Goal: Use online tool/utility: Utilize a website feature to perform a specific function

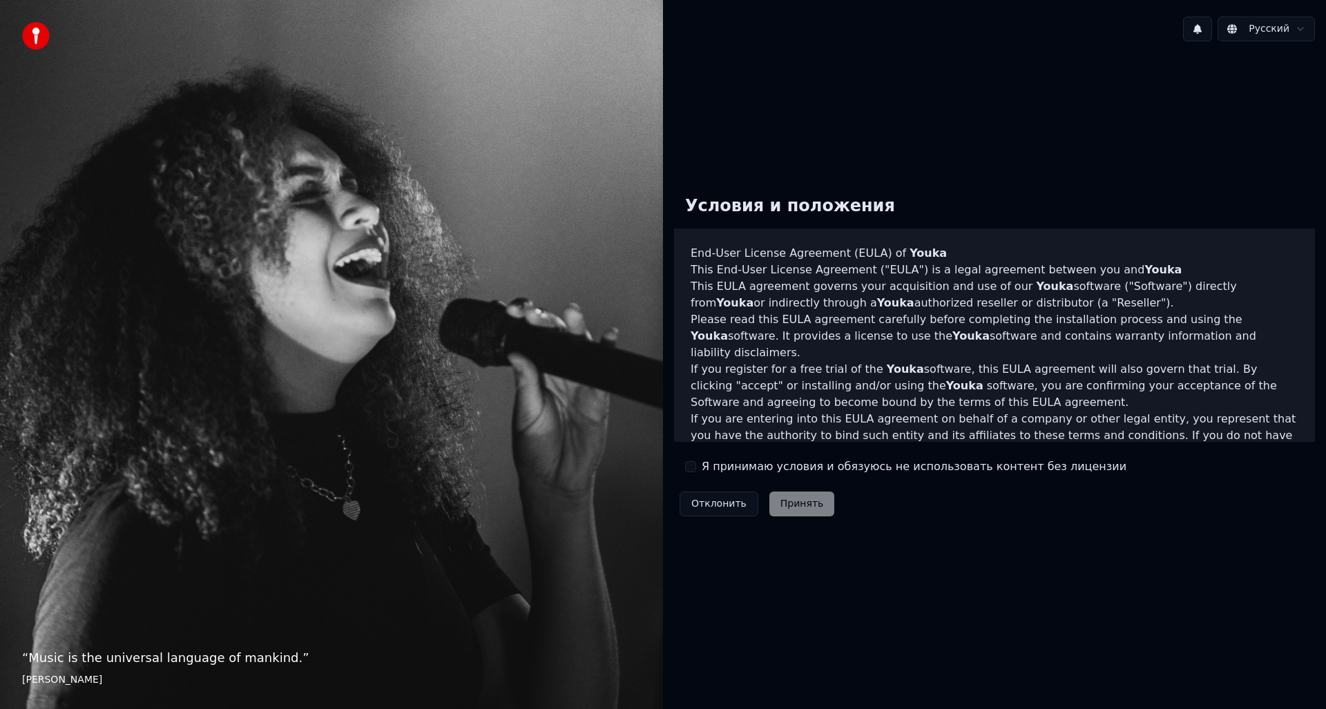
click at [713, 469] on label "Я принимаю условия и обязуюсь не использовать контент без лицензии" at bounding box center [914, 467] width 425 height 17
click at [696, 469] on button "Я принимаю условия и обязуюсь не использовать контент без лицензии" at bounding box center [690, 466] width 11 height 11
click at [773, 499] on button "Принять" at bounding box center [802, 504] width 66 height 25
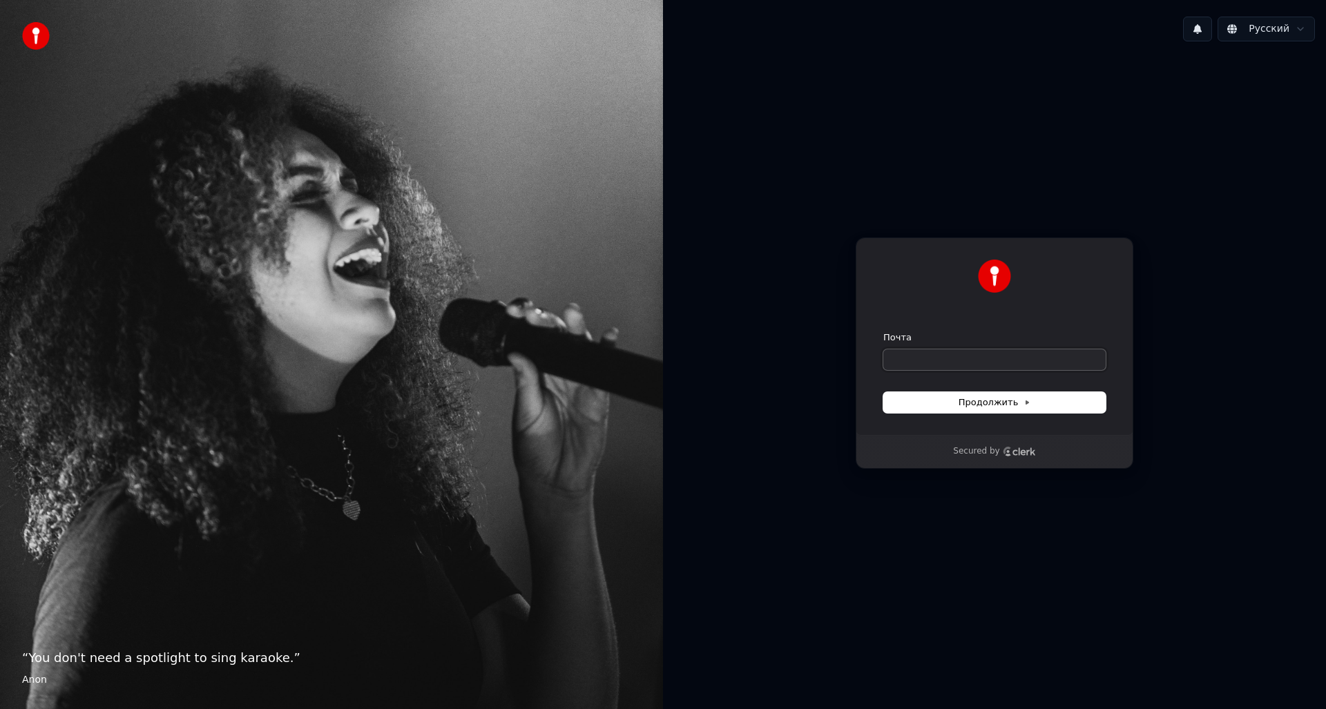
click at [970, 358] on input "Почта" at bounding box center [994, 359] width 222 height 21
click at [1016, 403] on span "Продолжить" at bounding box center [995, 402] width 73 height 12
type input "**********"
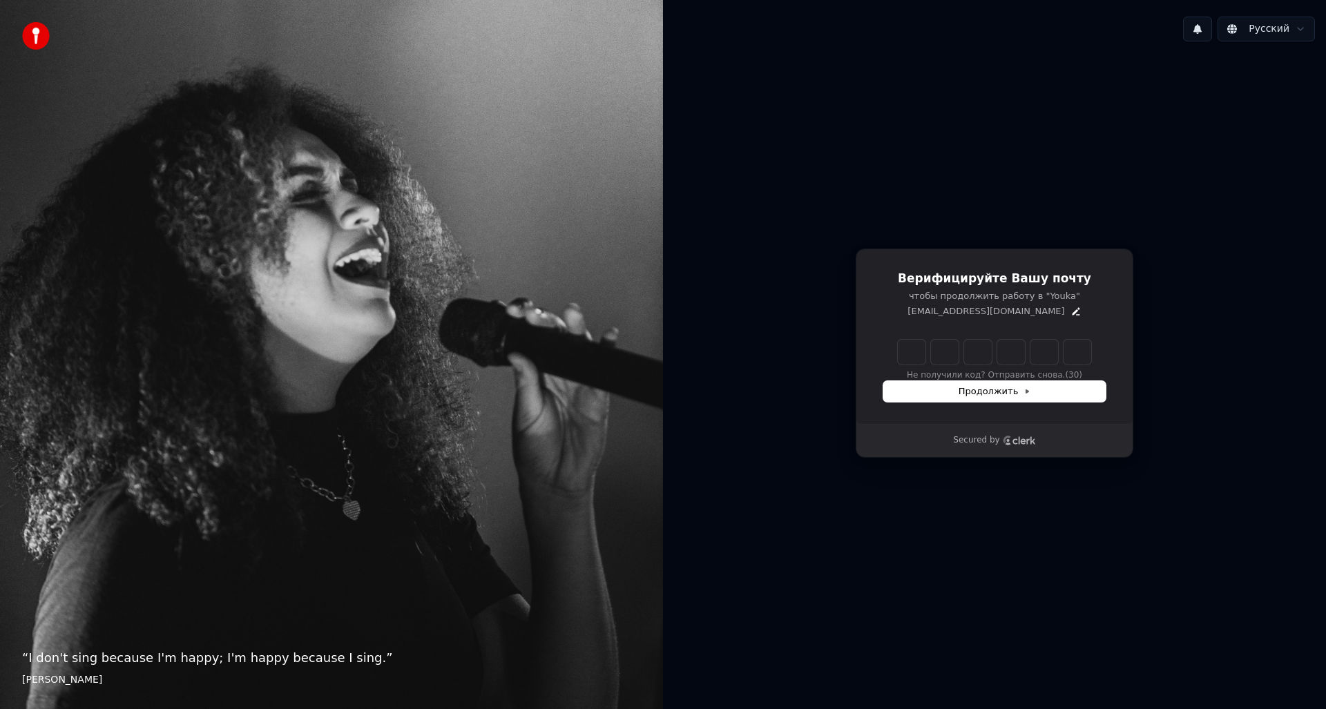
click at [910, 357] on input "Enter verification code" at bounding box center [994, 352] width 193 height 25
type input "******"
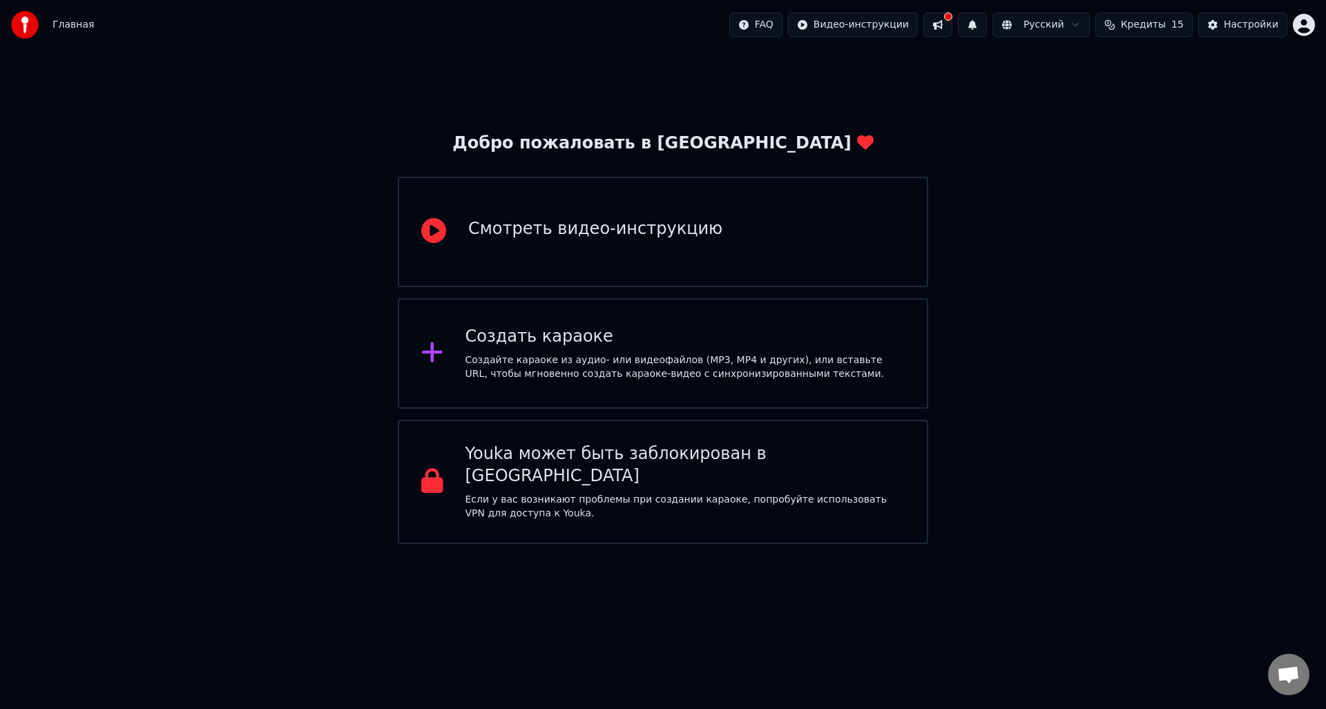
click at [648, 354] on div "Создайте караоке из аудио- или видеофайлов (MP3, MP4 и других), или вставьте UR…" at bounding box center [686, 368] width 440 height 28
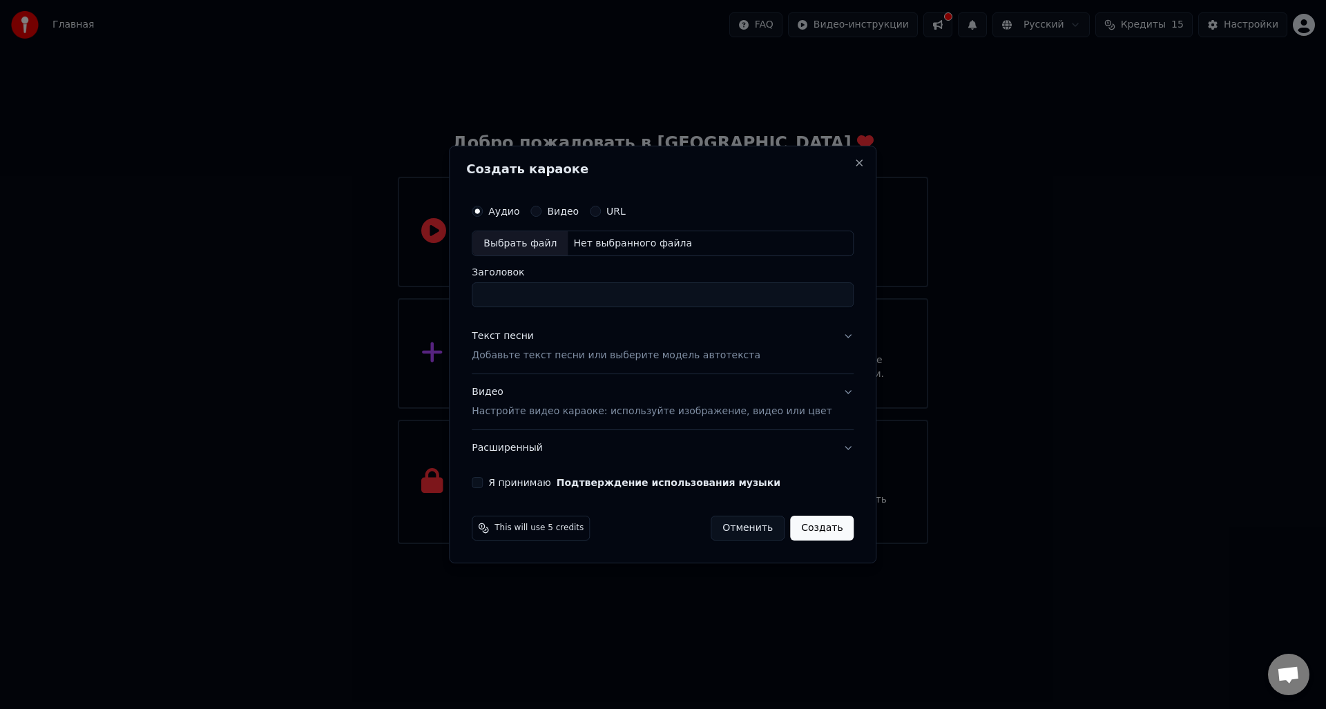
click at [600, 412] on p "Настройте видео караоке: используйте изображение, видео или цвет" at bounding box center [652, 412] width 360 height 14
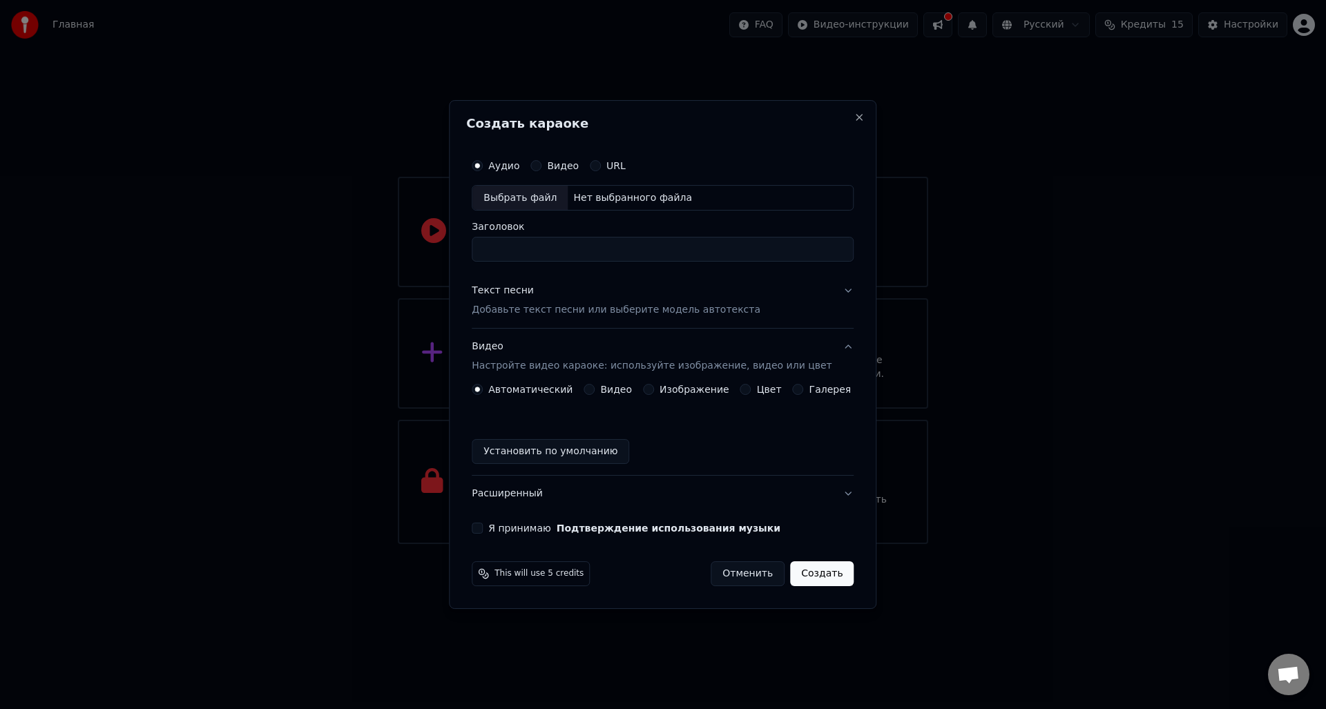
click at [544, 311] on p "Добавьте текст песни или выберите модель автотекста" at bounding box center [616, 311] width 289 height 14
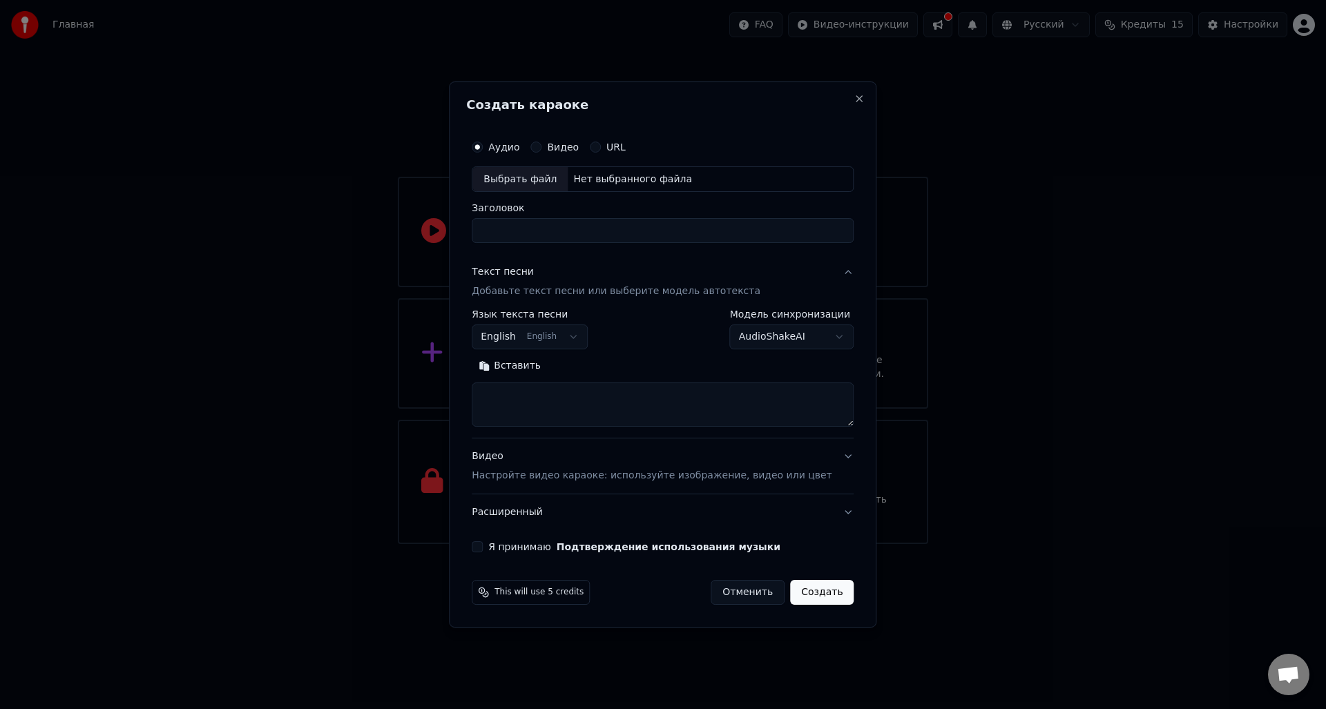
click at [586, 334] on body "Главная FAQ Видео-инструкции Русский Кредиты 15 Настройки Добро пожаловать в Yo…" at bounding box center [663, 272] width 1326 height 544
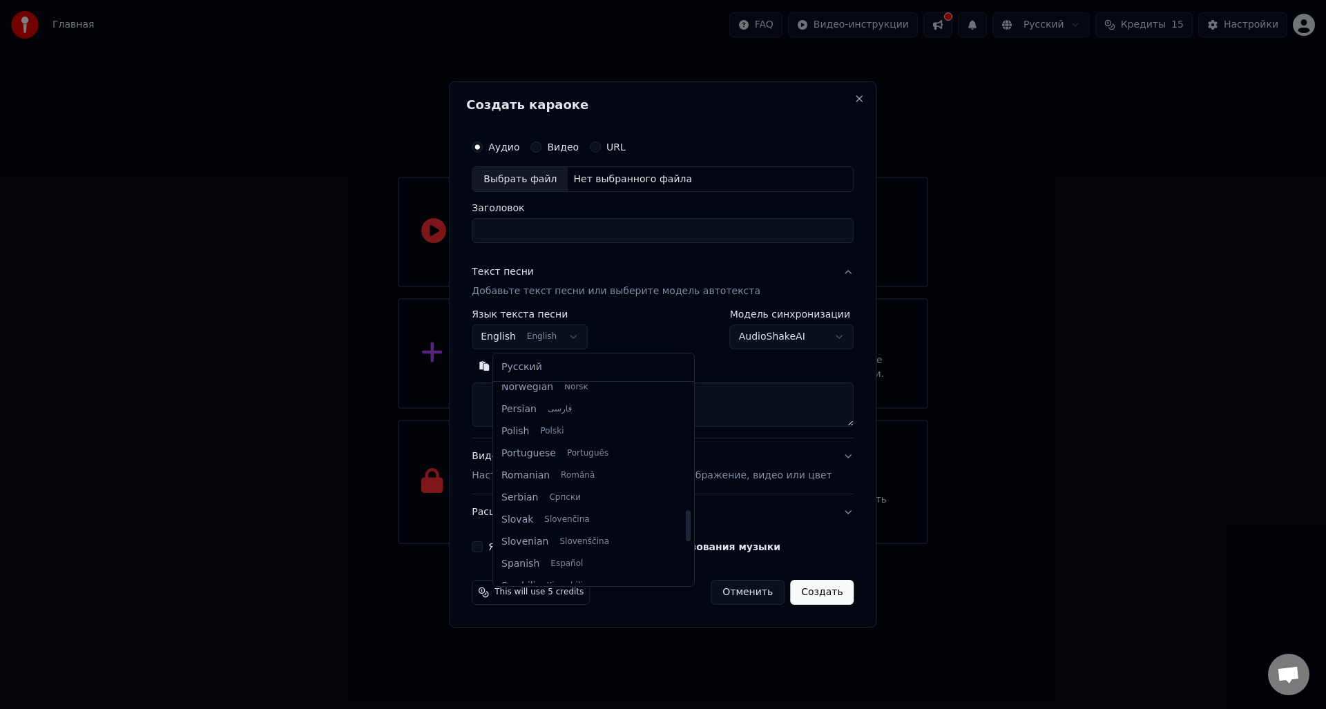
scroll to position [870, 0]
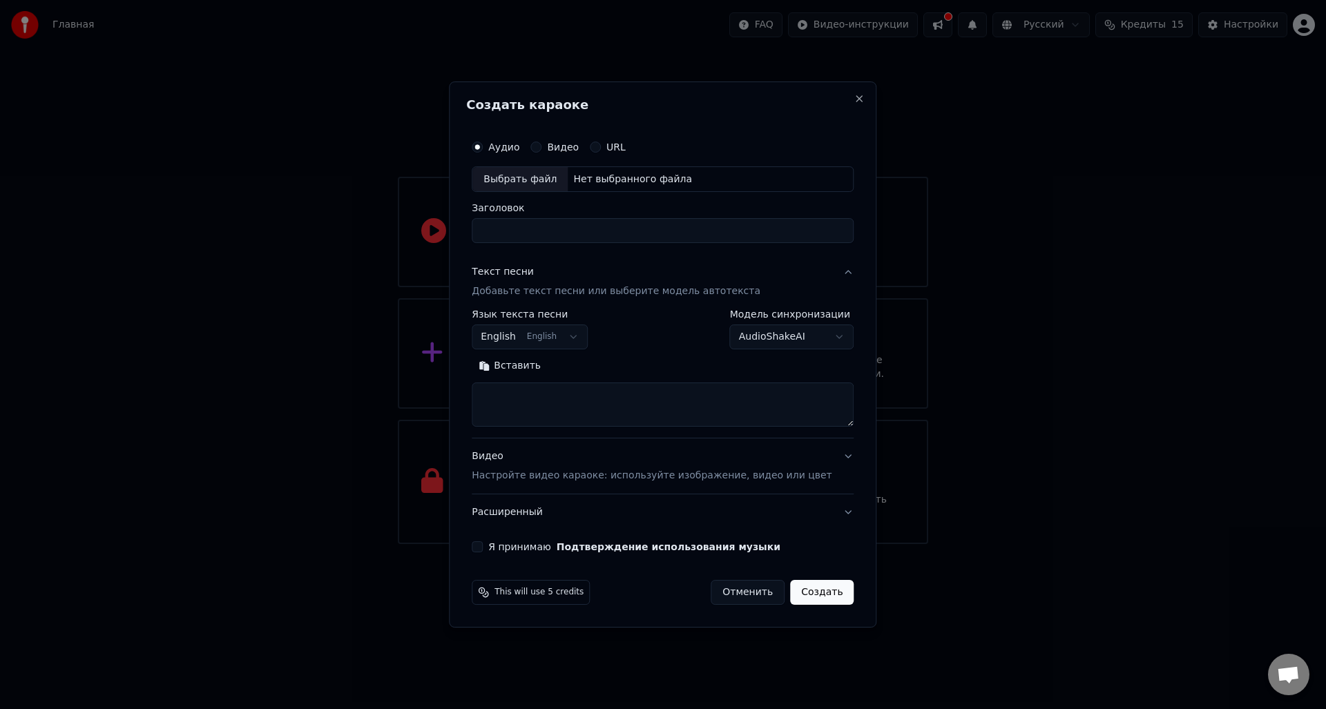
click at [587, 333] on body "Главная FAQ Видео-инструкции Русский Кредиты 15 Настройки Добро пожаловать в Yo…" at bounding box center [663, 272] width 1326 height 544
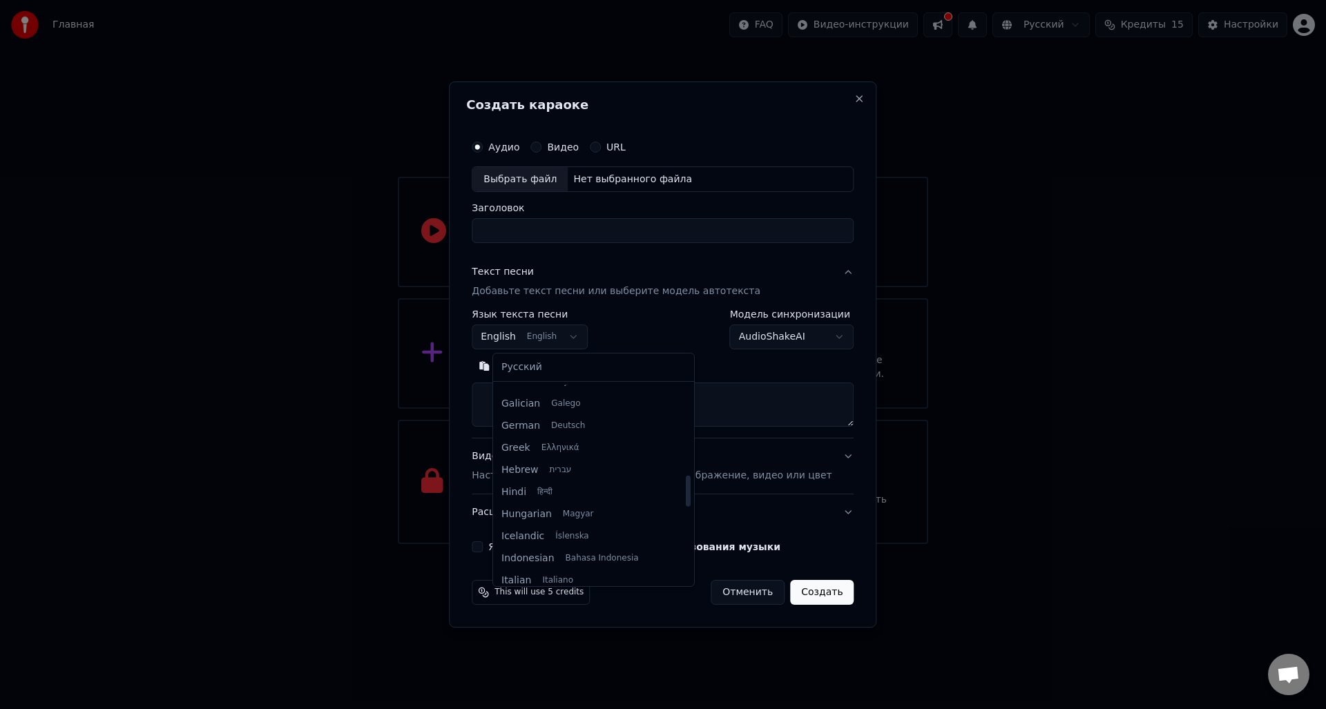
scroll to position [369, 0]
click at [681, 296] on body "Главная FAQ Видео-инструкции Русский Кредиты 15 Настройки Добро пожаловать в Yo…" at bounding box center [663, 272] width 1326 height 544
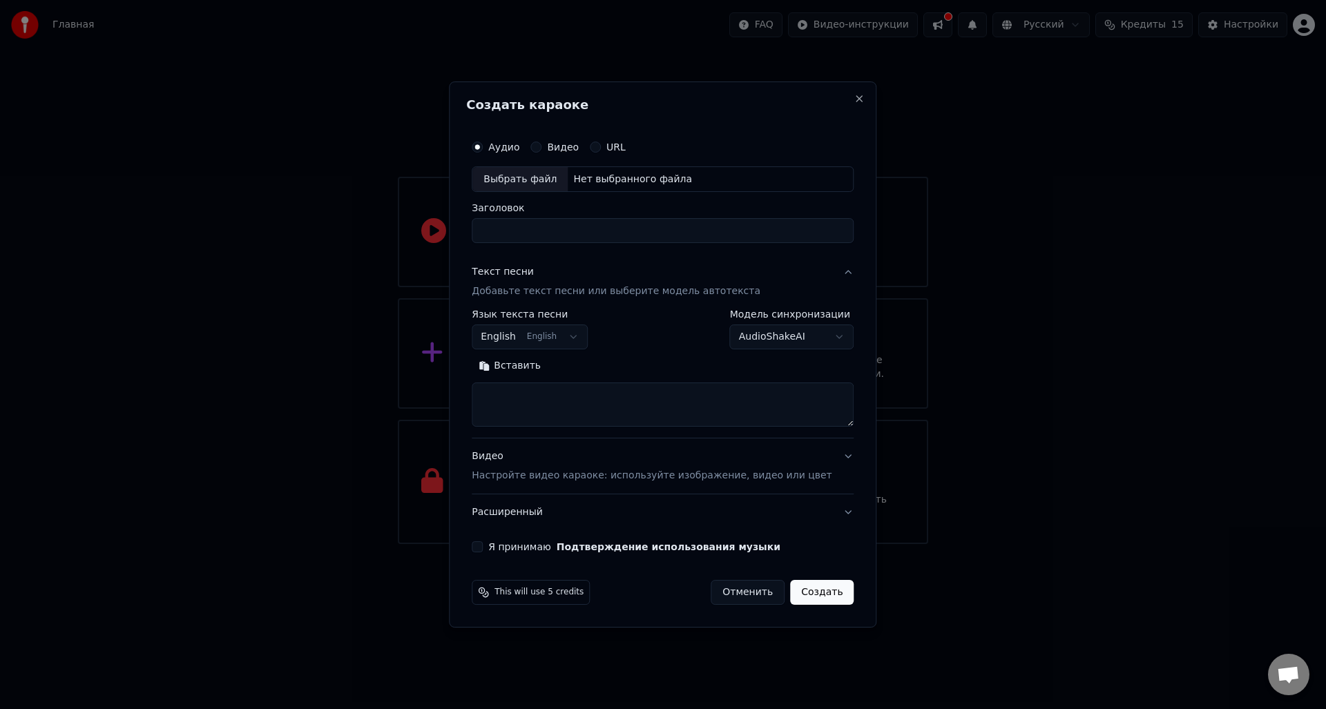
click at [544, 336] on body "Главная FAQ Видео-инструкции Русский Кредиты 15 Настройки Добро пожаловать в Yo…" at bounding box center [663, 272] width 1326 height 544
select select "**"
click at [740, 340] on body "Главная FAQ Видео-инструкции Русский Кредиты 15 Настройки Добро пожаловать в Yo…" at bounding box center [663, 272] width 1326 height 544
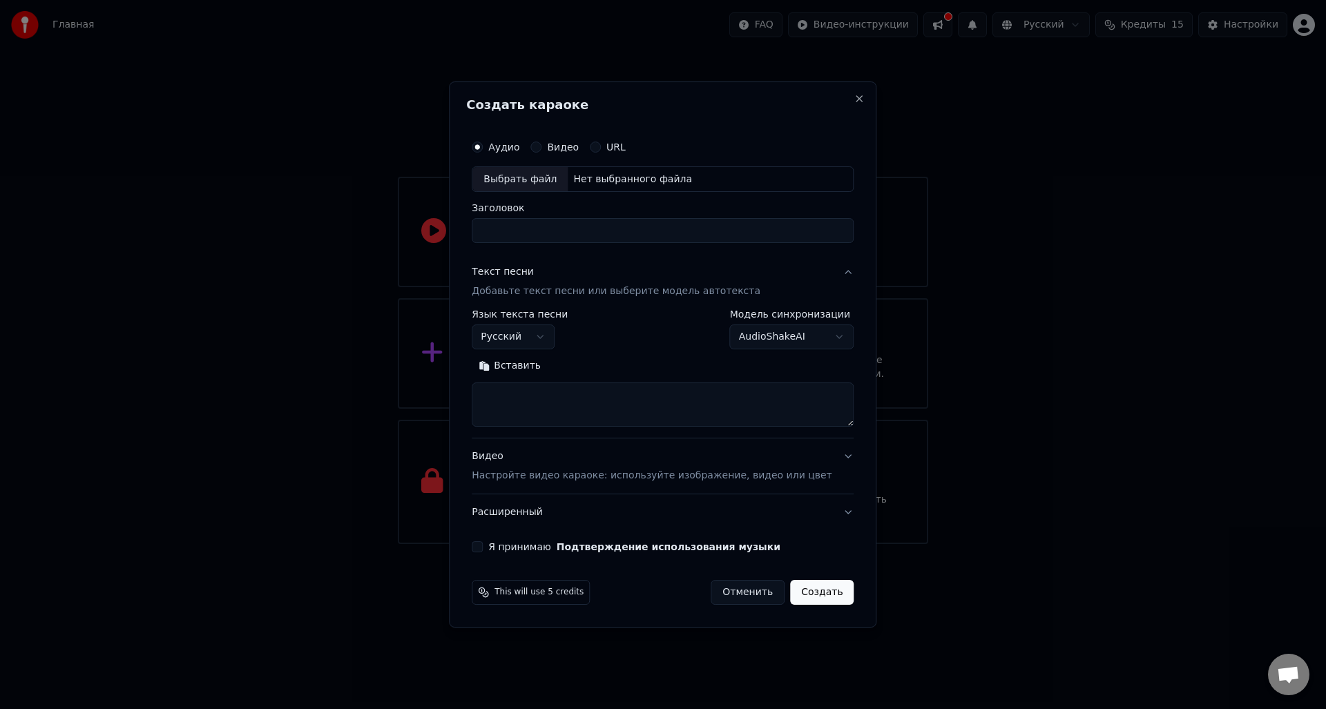
click at [539, 417] on textarea at bounding box center [663, 405] width 382 height 44
paste textarea "**********"
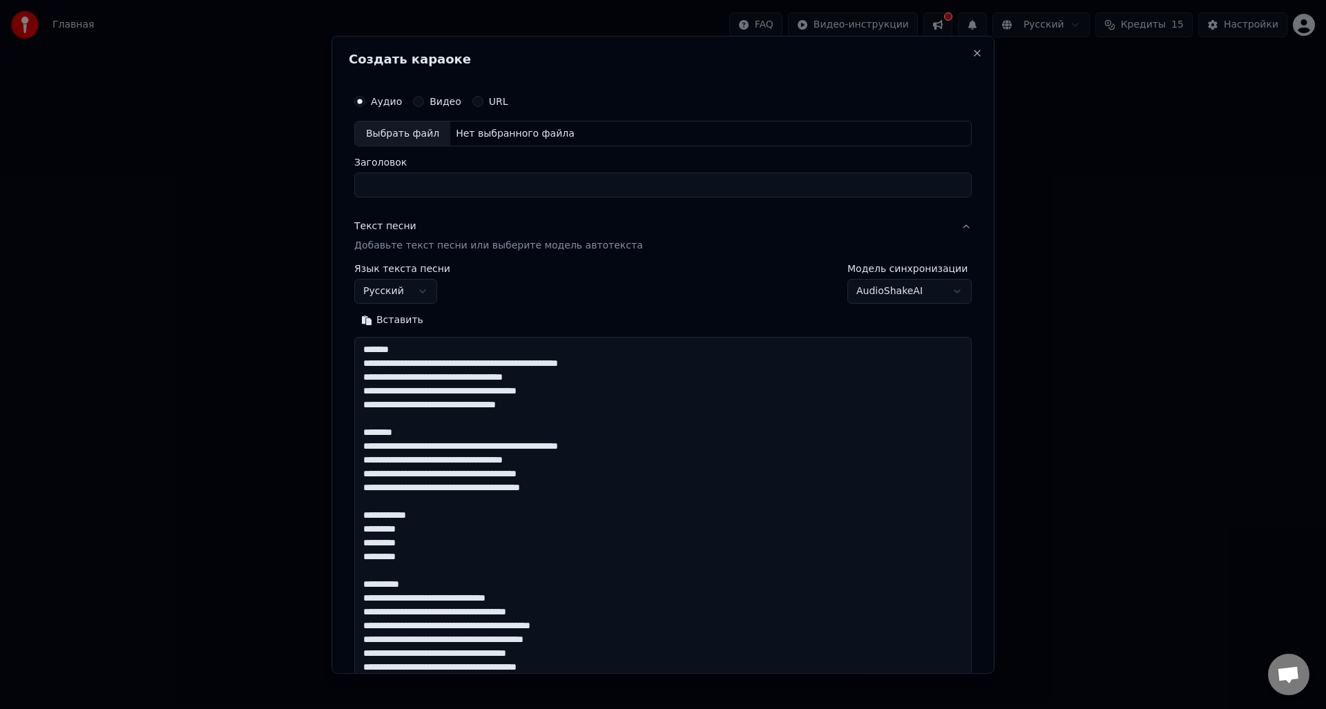
scroll to position [943, 0]
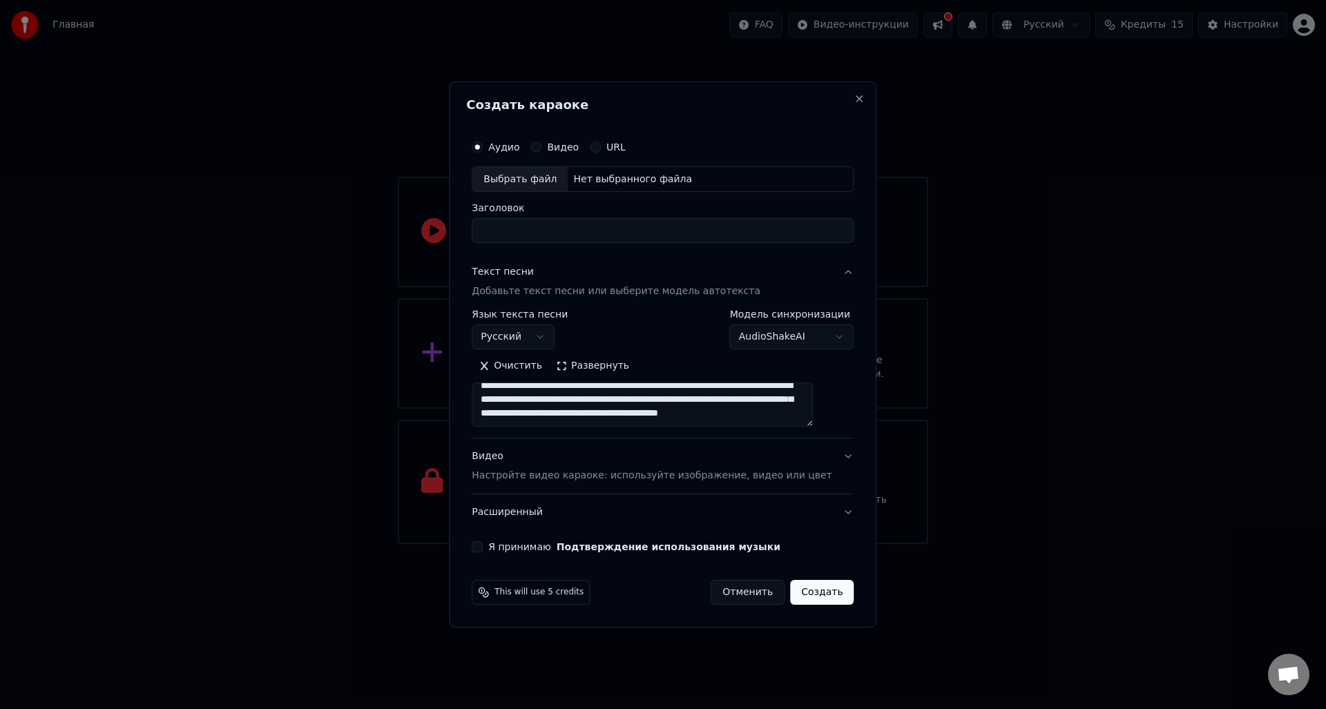
type textarea "**********"
click at [483, 549] on button "Я принимаю Подтверждение использования музыки" at bounding box center [477, 546] width 11 height 11
click at [800, 594] on button "Создать" at bounding box center [822, 592] width 64 height 25
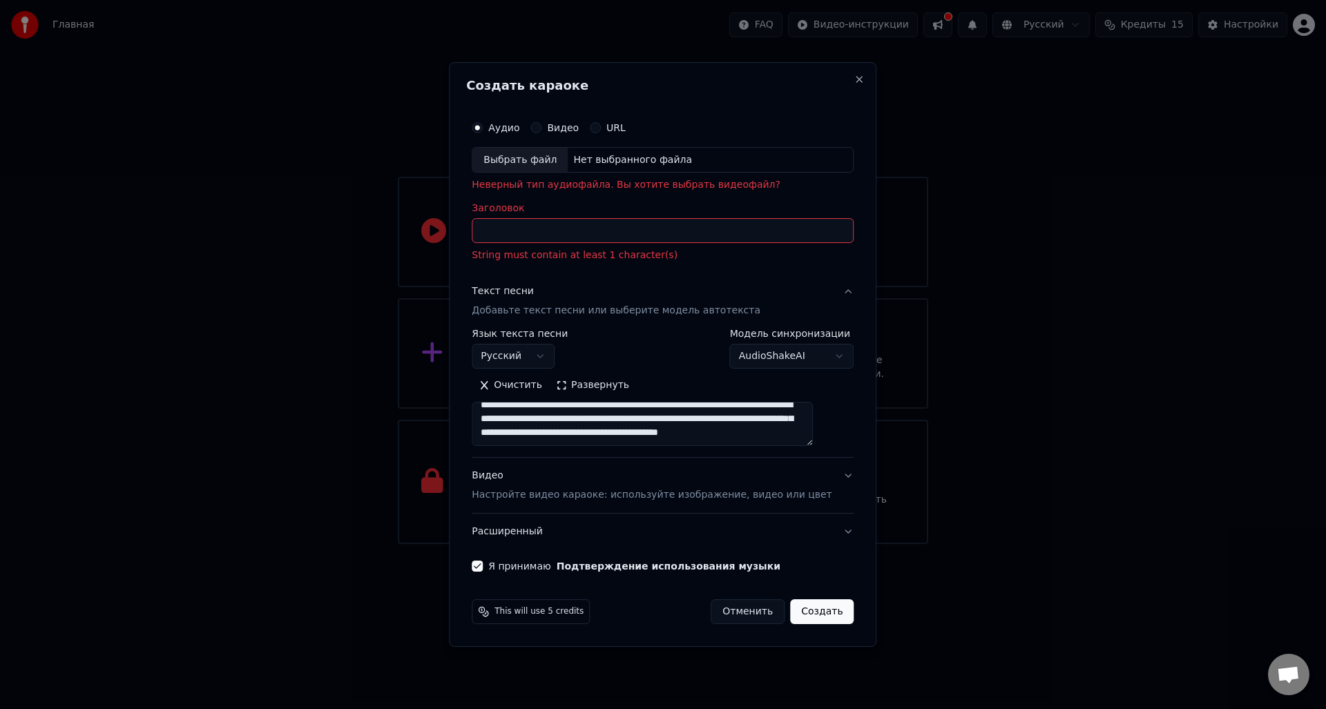
click at [529, 229] on input "Заголовок" at bounding box center [663, 231] width 382 height 25
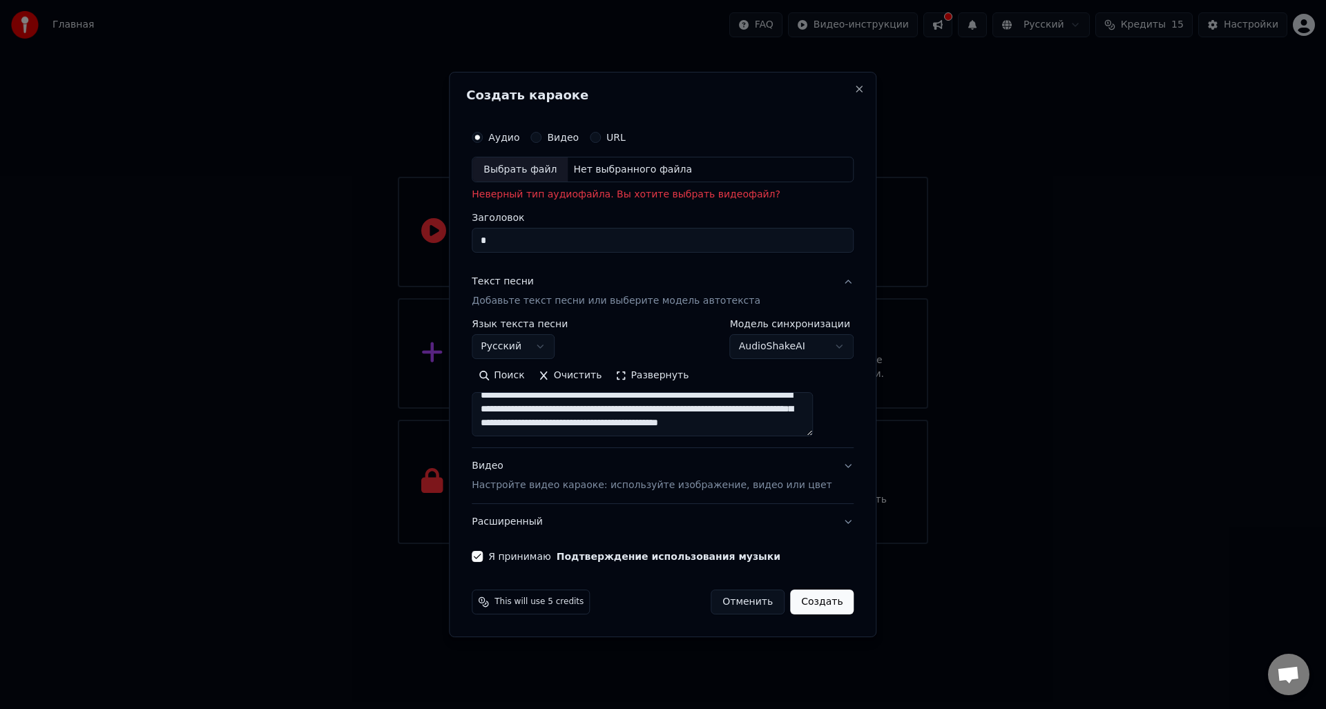
click at [812, 603] on button "Создать" at bounding box center [822, 602] width 64 height 25
click at [812, 604] on button "Создать" at bounding box center [822, 602] width 64 height 25
click at [667, 166] on div "Нет выбранного файла" at bounding box center [633, 170] width 130 height 14
type input "**********"
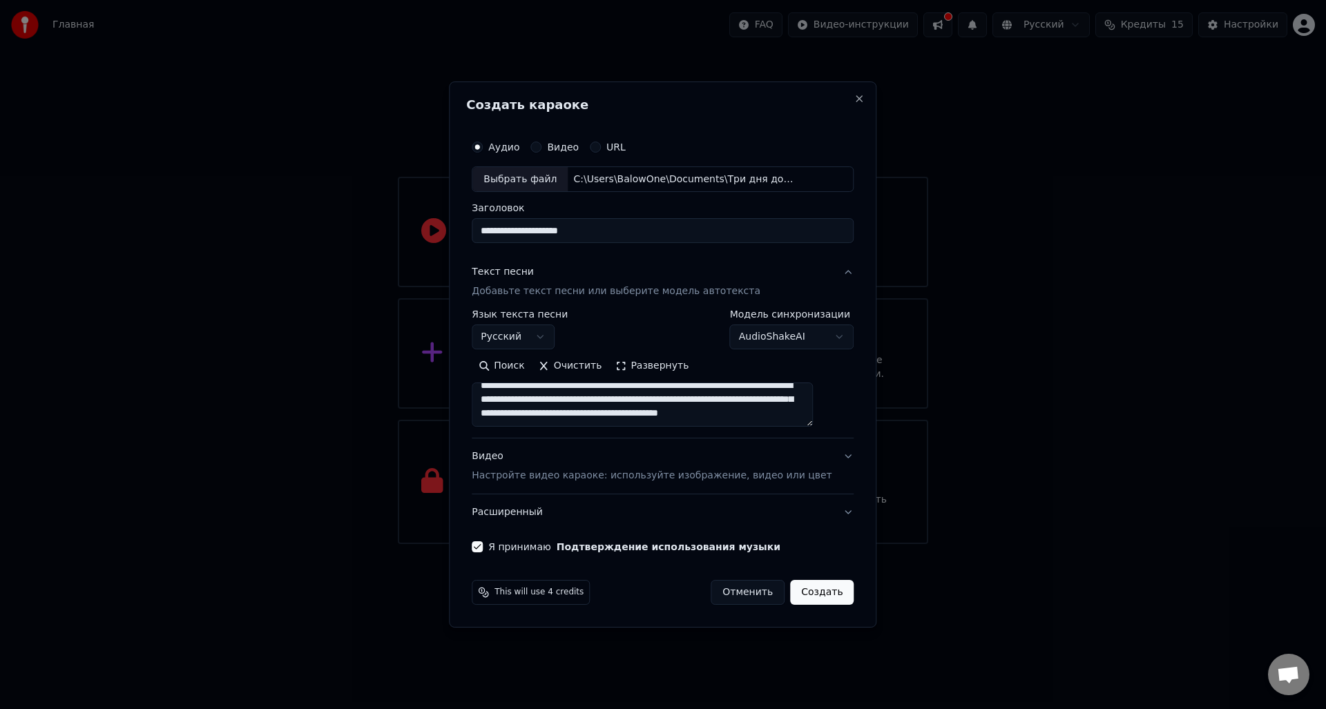
click at [807, 595] on button "Создать" at bounding box center [822, 592] width 64 height 25
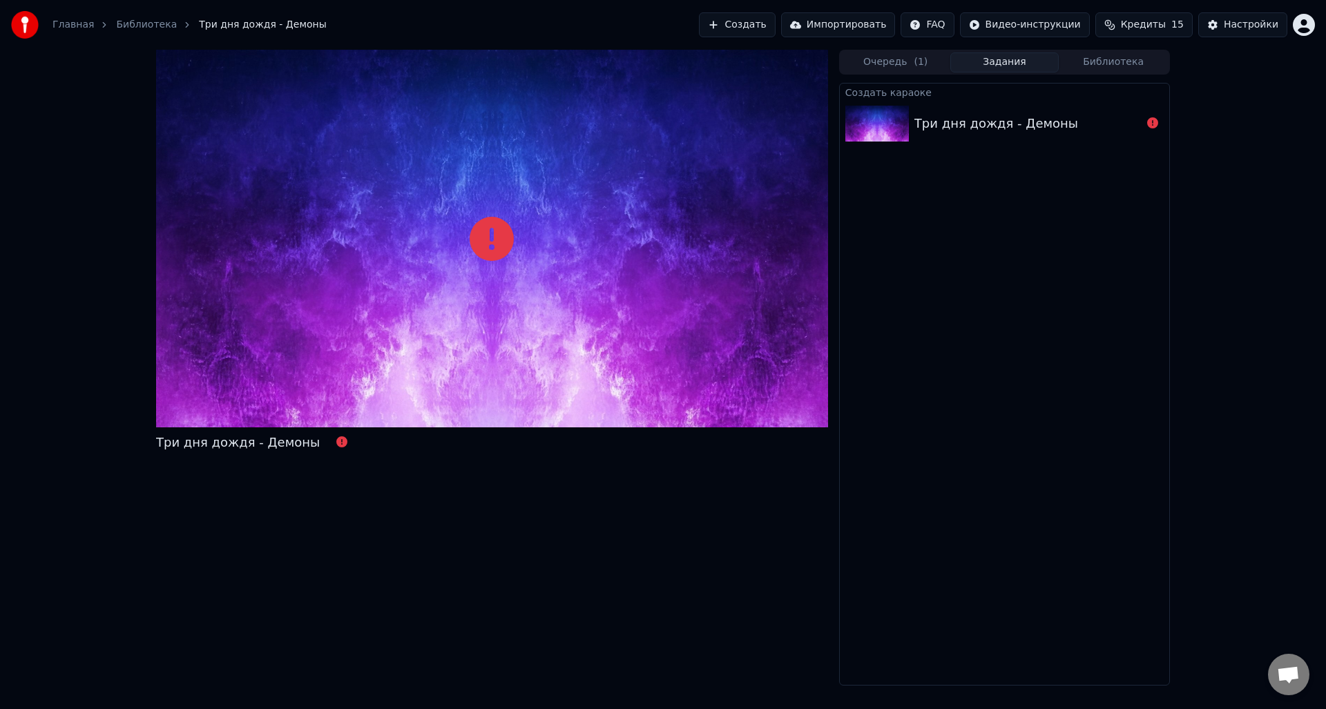
click at [490, 244] on icon at bounding box center [492, 239] width 44 height 44
click at [887, 119] on img at bounding box center [877, 124] width 64 height 36
drag, startPoint x: 334, startPoint y: 437, endPoint x: 322, endPoint y: 441, distance: 12.5
click at [333, 437] on div "Три дня дождя - Демоны" at bounding box center [257, 442] width 202 height 19
